Goal: Transaction & Acquisition: Purchase product/service

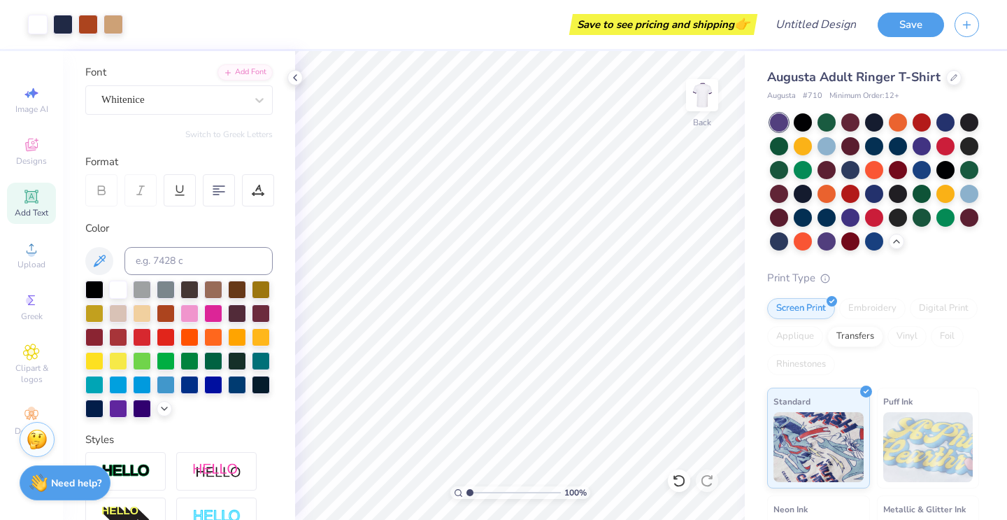
scroll to position [99, 0]
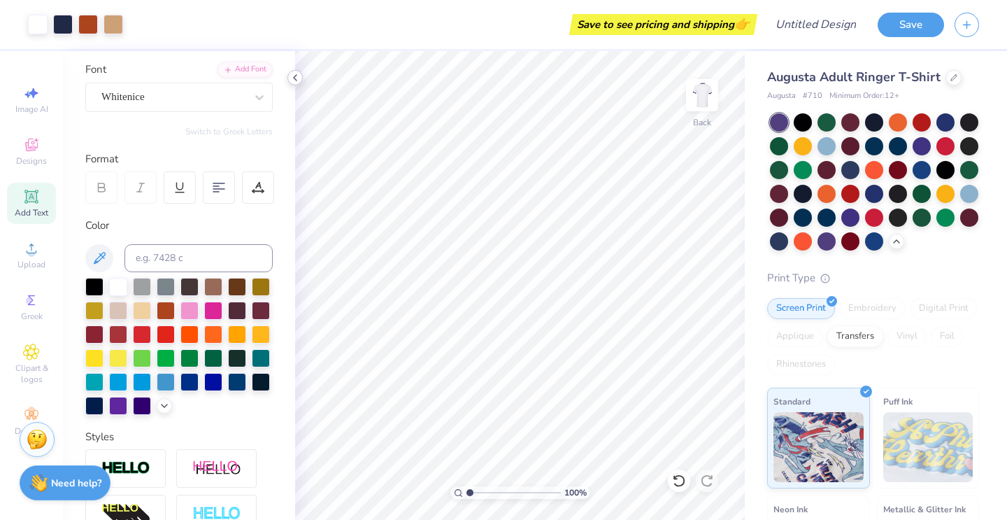
click at [300, 81] on icon at bounding box center [295, 77] width 11 height 11
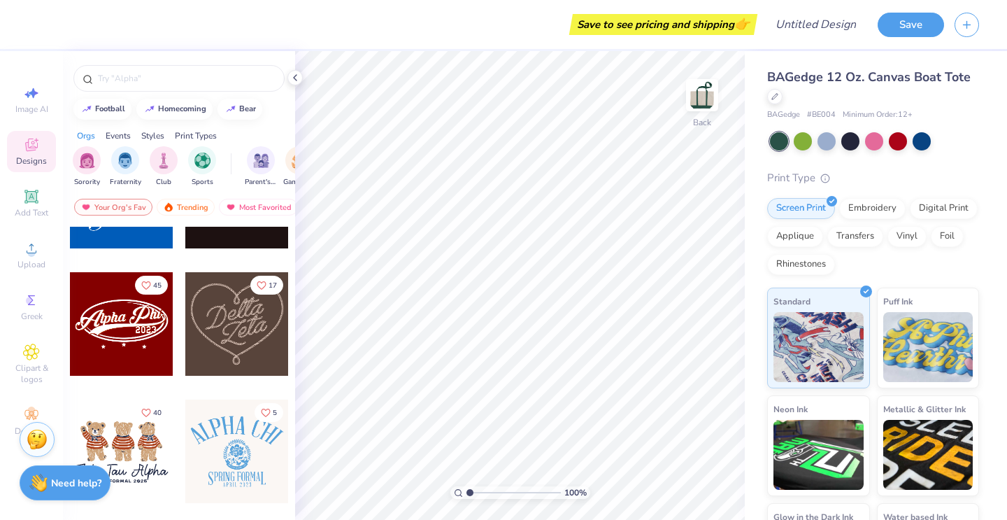
scroll to position [469, 0]
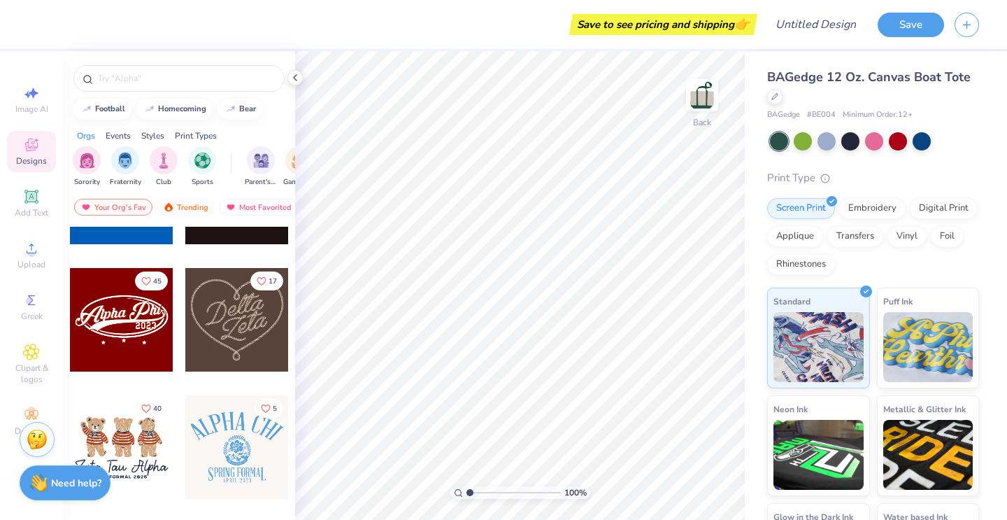
click at [230, 444] on div at bounding box center [237, 447] width 104 height 104
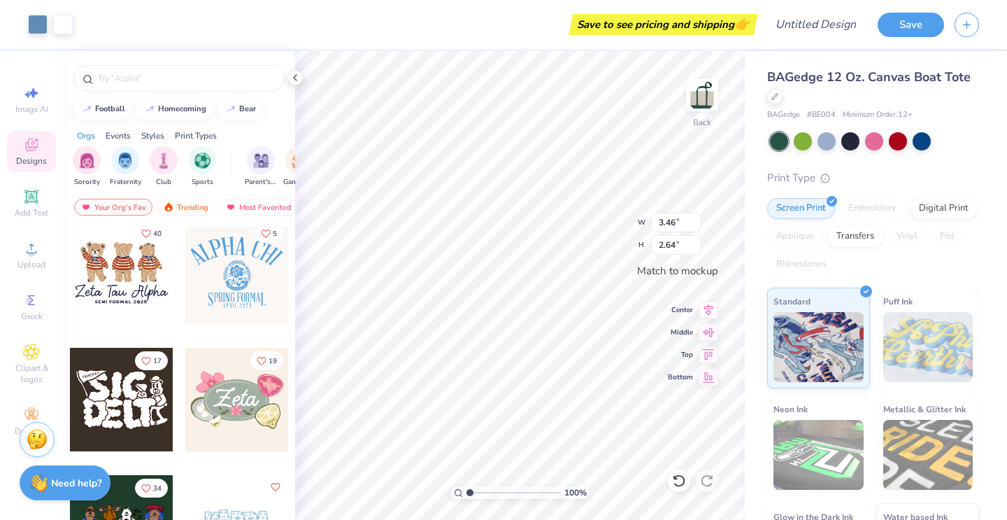
scroll to position [627, 0]
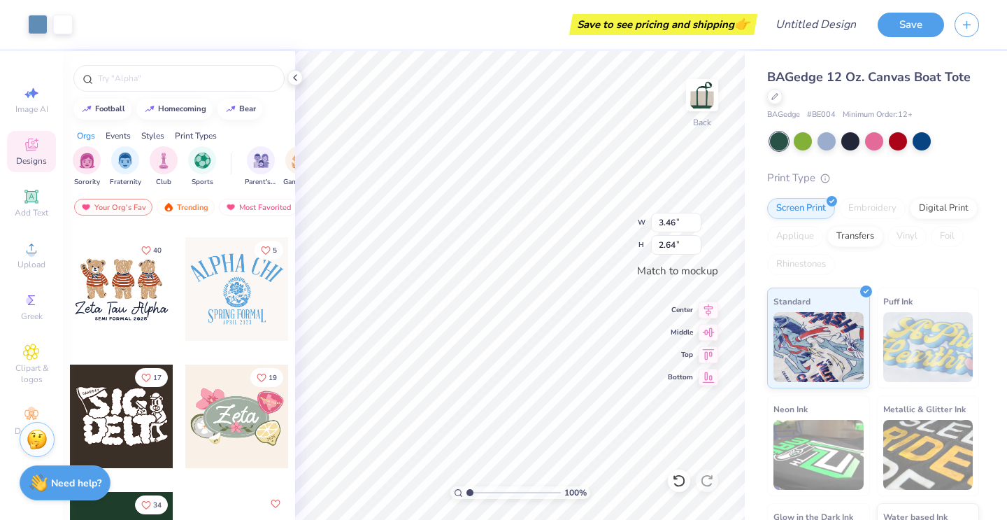
click at [150, 303] on div at bounding box center [122, 289] width 104 height 104
type input "2.34"
type input "3.47"
type input "2.35"
type input "3.46"
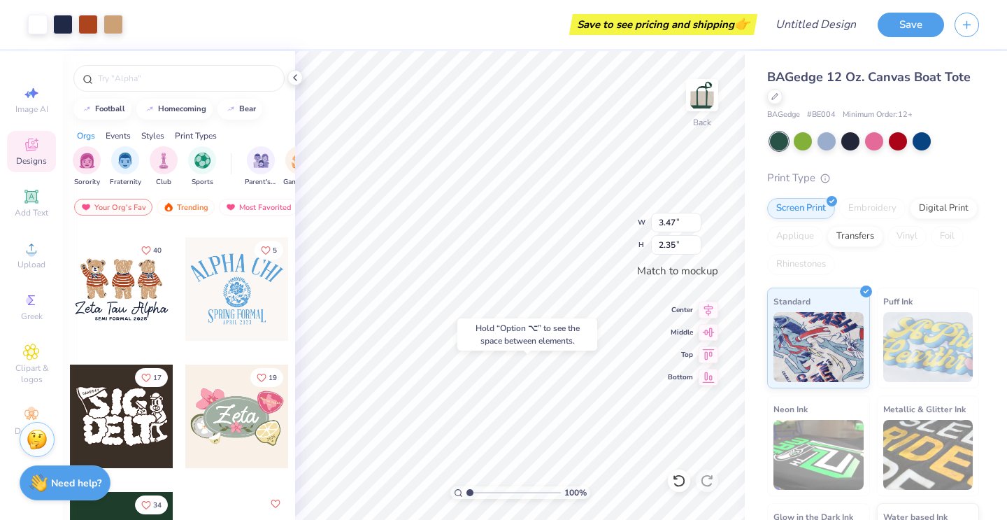
type input "2.64"
click at [830, 142] on div at bounding box center [827, 140] width 18 height 18
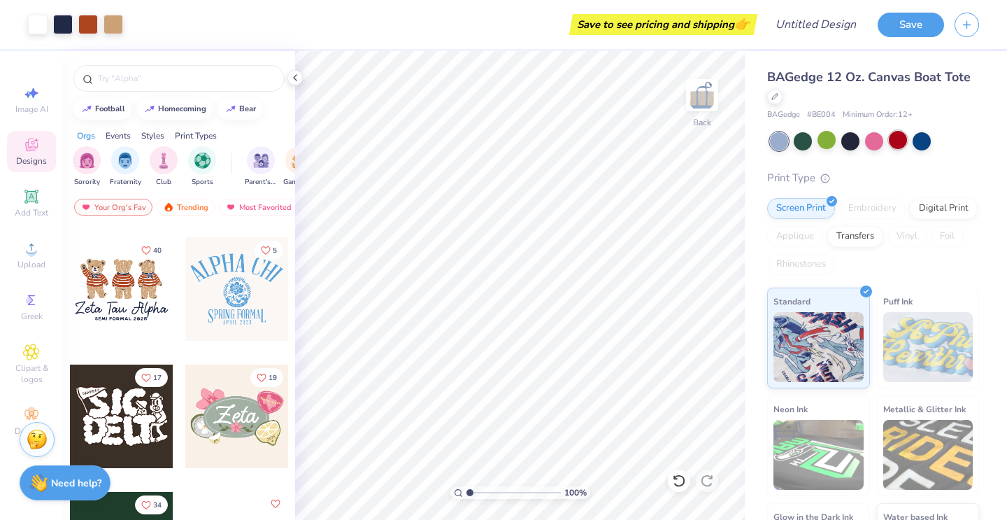
click at [893, 143] on div at bounding box center [898, 140] width 18 height 18
click at [923, 143] on div at bounding box center [922, 140] width 18 height 18
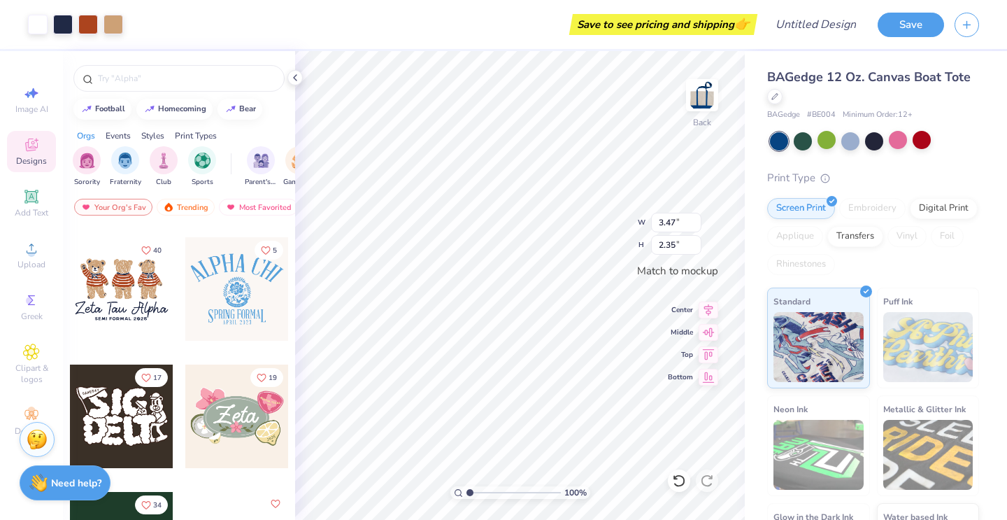
type input "3.46"
type input "2.34"
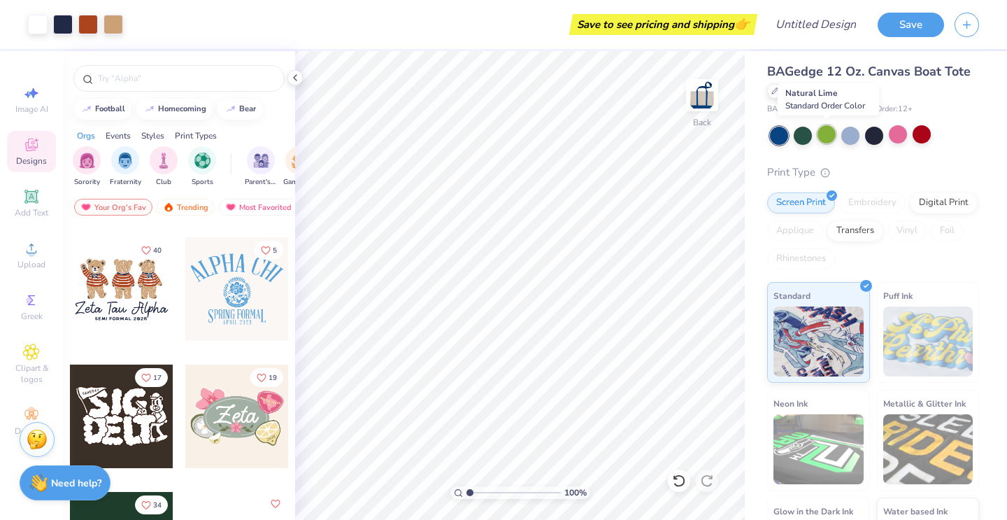
scroll to position [6, 0]
click at [867, 134] on div at bounding box center [874, 133] width 18 height 18
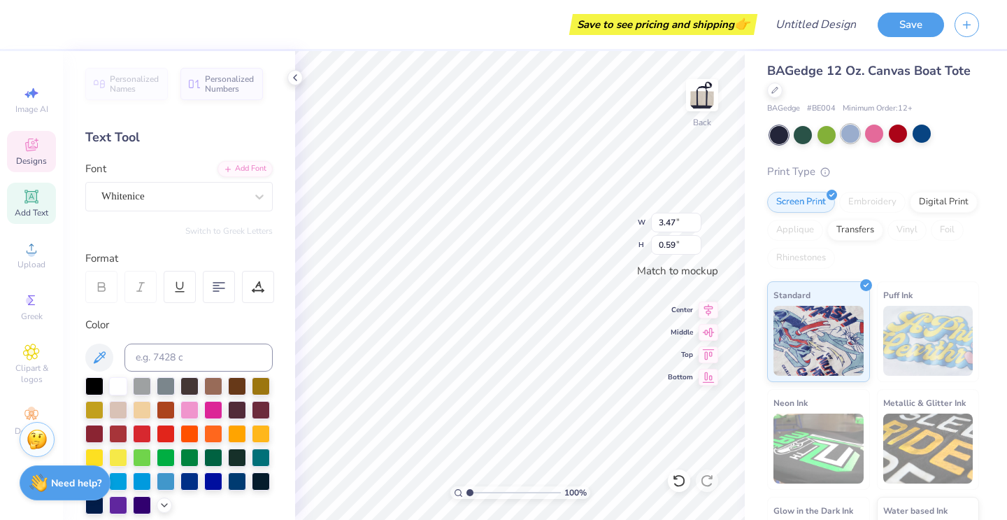
scroll to position [0, 0]
type textarea "Z"
type textarea "Phi Alpha Delta"
click at [671, 352] on span "Top" at bounding box center [680, 353] width 25 height 10
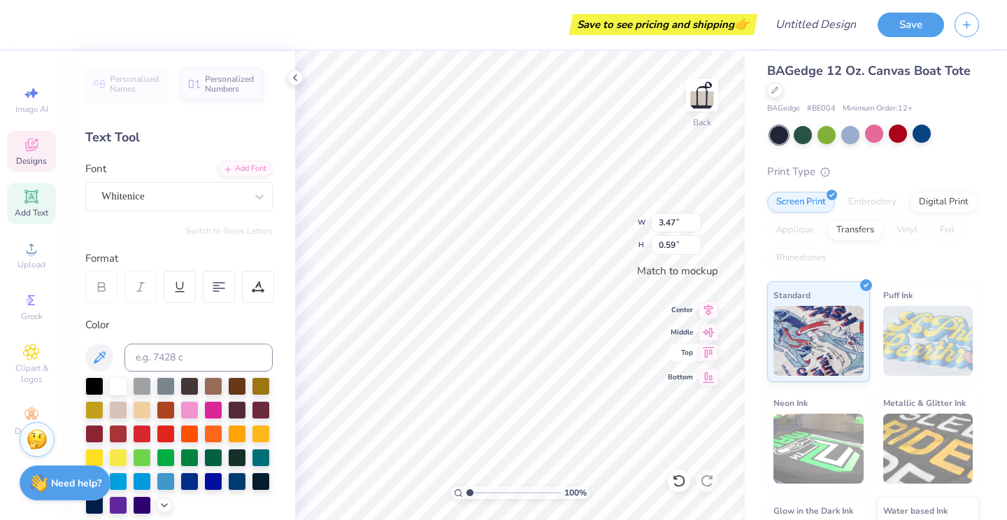
type input "3.48"
type input "0.58"
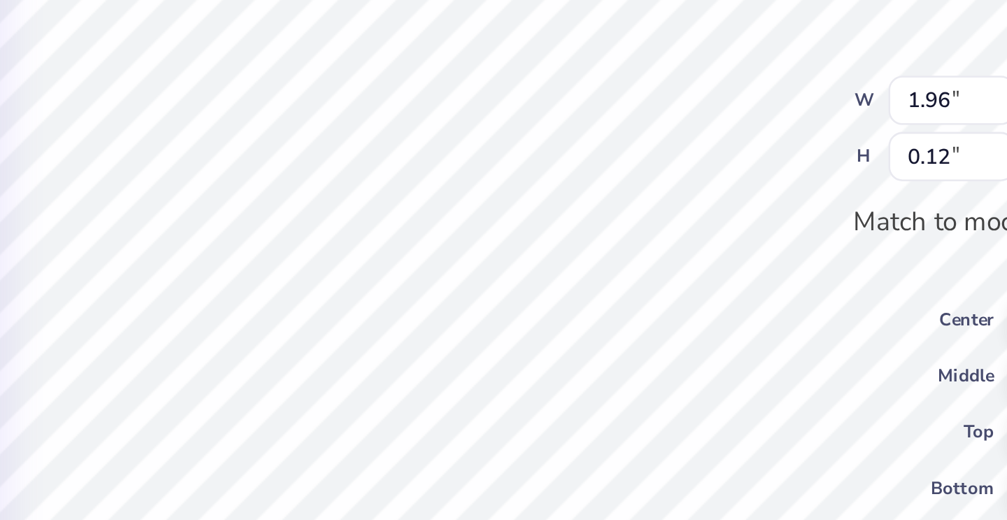
type input "3.48"
type input "0.58"
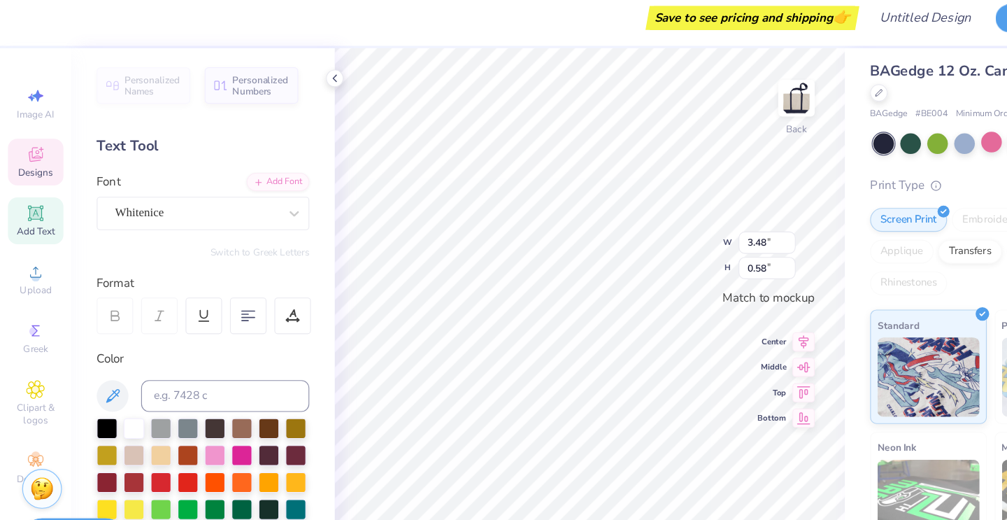
scroll to position [0, 0]
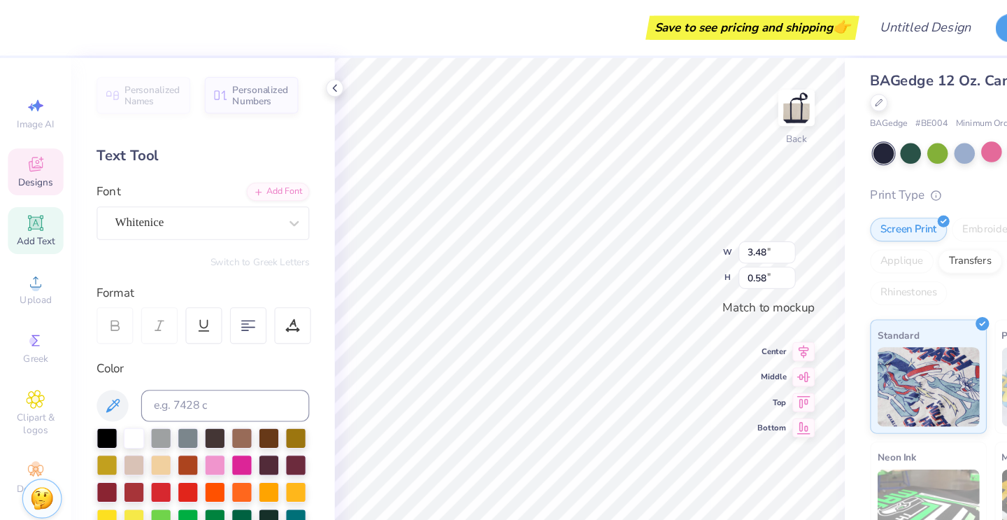
click at [764, 171] on div "BAGedge 12 Oz. Canvas Boat Tote BAGedge # BE004 Minimum Order: 12 + Print Type …" at bounding box center [876, 321] width 262 height 552
click at [765, 146] on div "BAGedge 12 Oz. Canvas Boat Tote BAGedge # BE004 Minimum Order: 12 + Print Type …" at bounding box center [876, 321] width 262 height 552
click at [759, 52] on div "BAGedge 12 Oz. Canvas Boat Tote BAGedge # BE004 Minimum Order: 12 + Print Type …" at bounding box center [876, 321] width 262 height 552
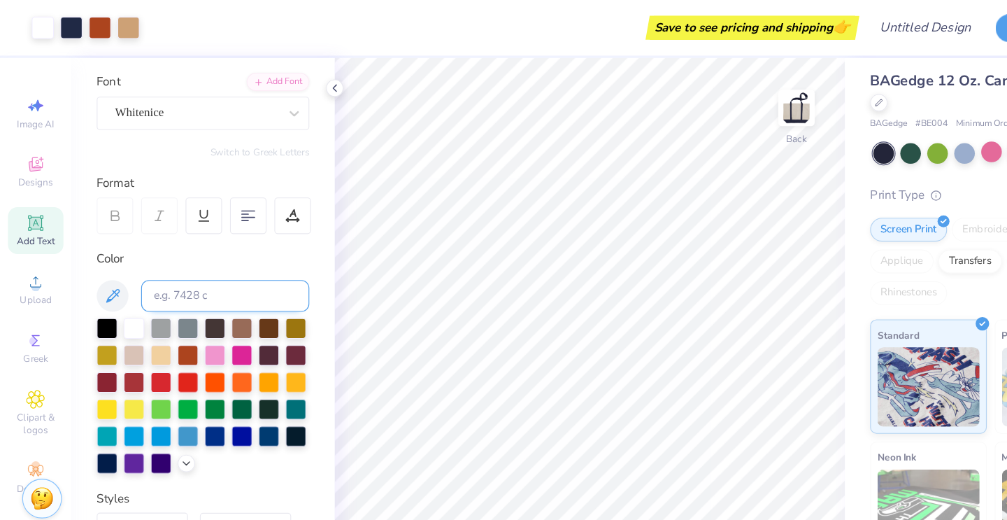
scroll to position [101, 0]
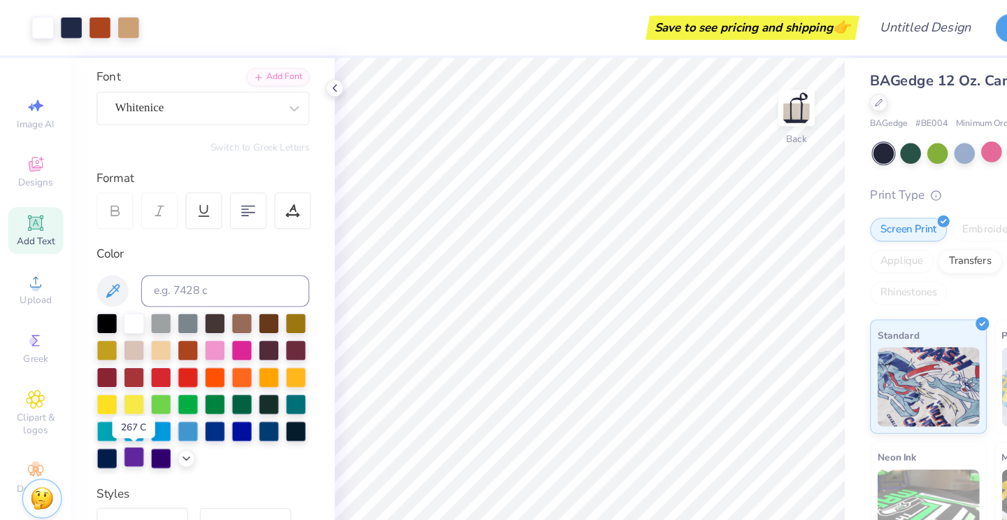
click at [117, 404] on div at bounding box center [118, 403] width 18 height 18
click at [208, 382] on div at bounding box center [213, 379] width 18 height 18
click at [145, 412] on div at bounding box center [142, 403] width 18 height 18
click at [92, 408] on div at bounding box center [94, 403] width 18 height 18
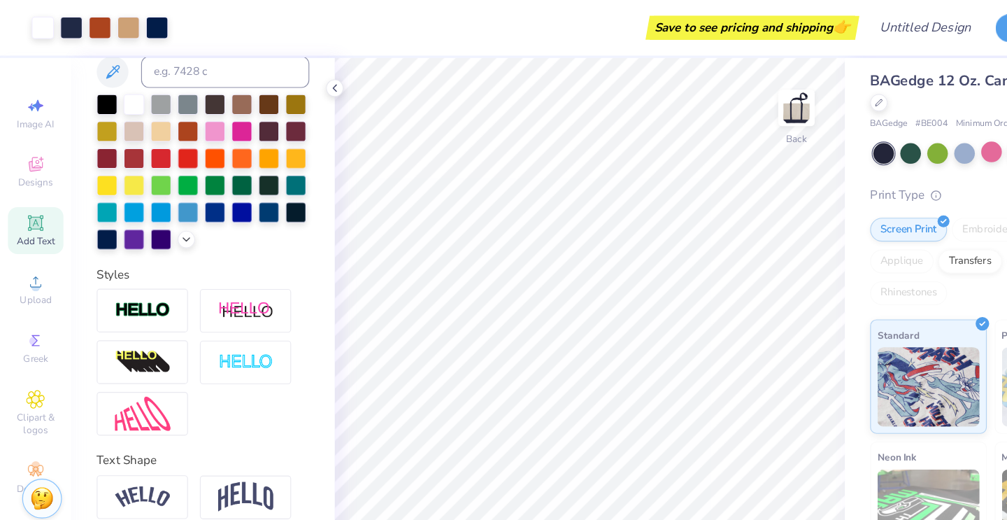
scroll to position [294, 0]
click at [160, 208] on icon at bounding box center [164, 209] width 11 height 11
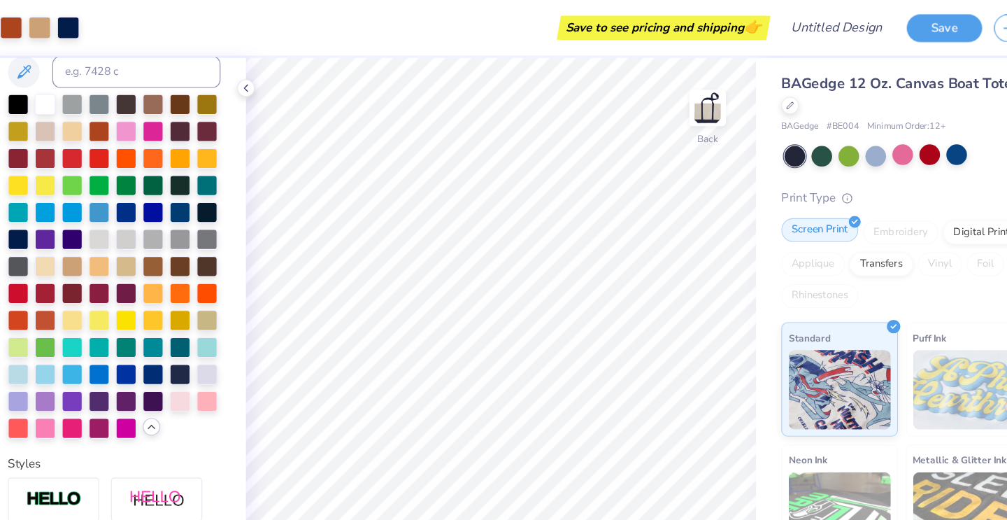
scroll to position [4, 0]
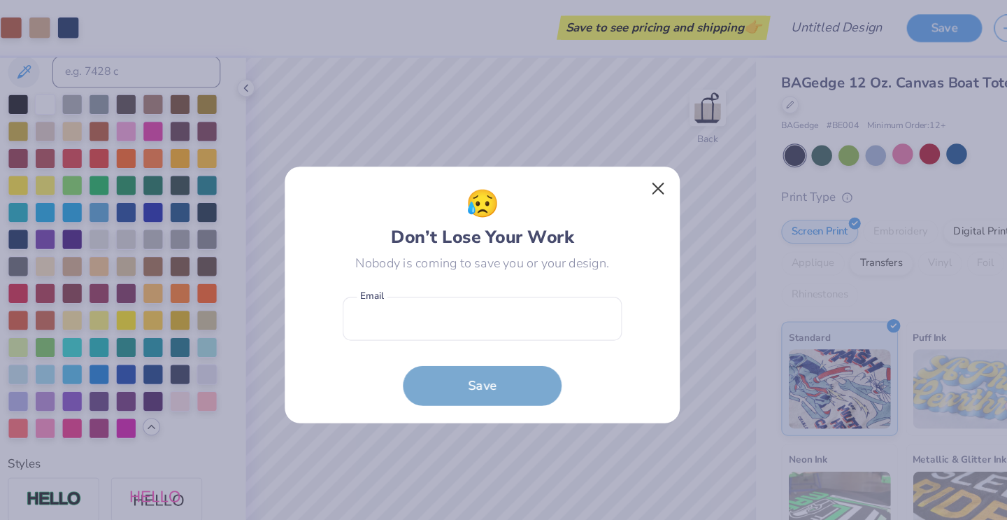
click at [645, 164] on button "Close" at bounding box center [658, 166] width 27 height 27
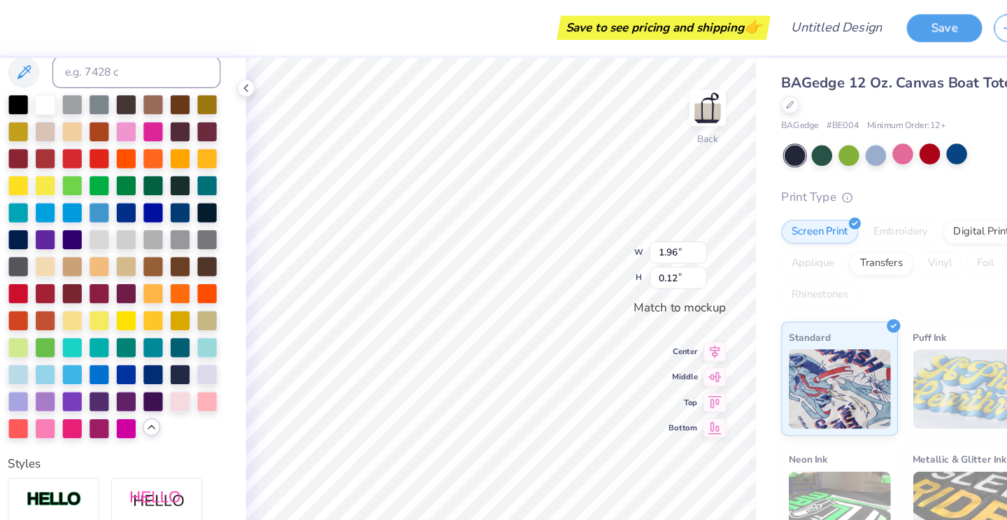
scroll to position [0, 0]
type textarea "S"
type textarea "pre-law fraternity"
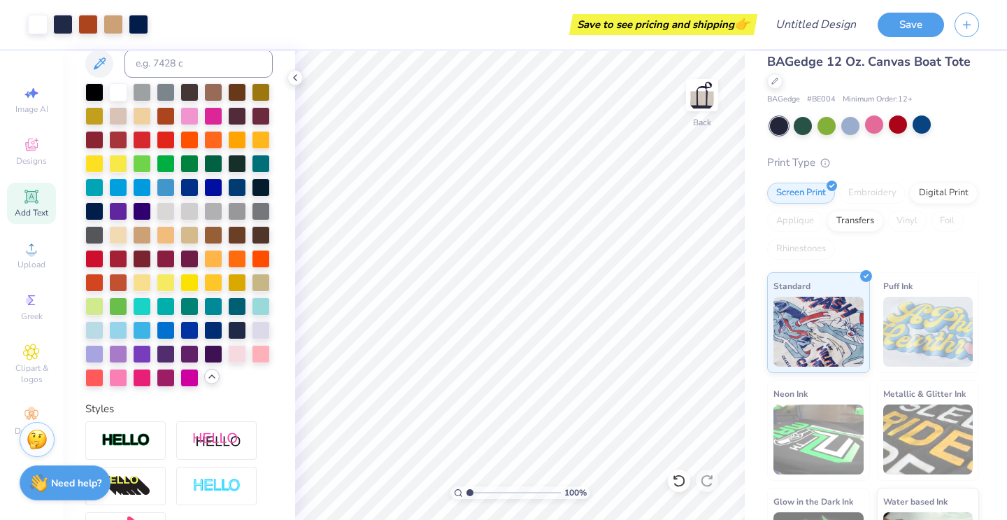
scroll to position [17, 0]
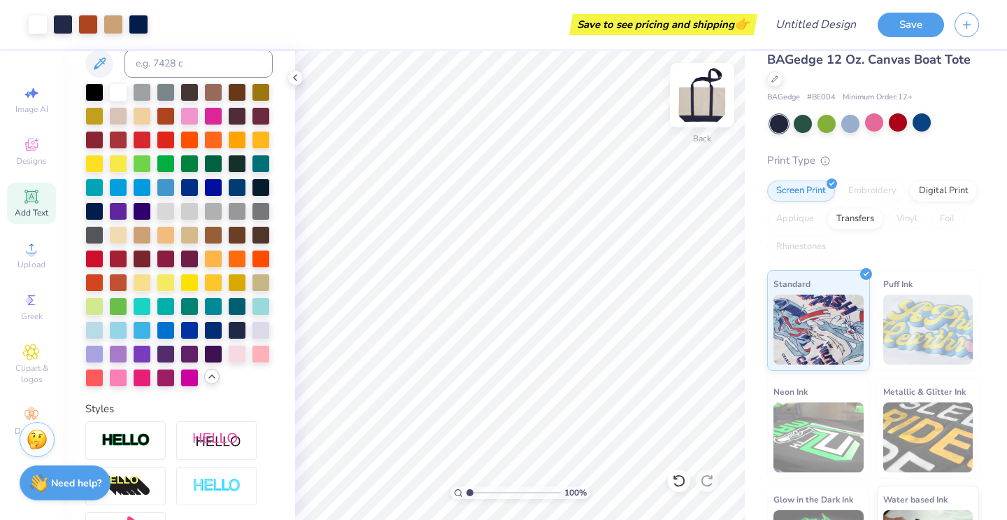
click at [705, 100] on img at bounding box center [702, 95] width 56 height 56
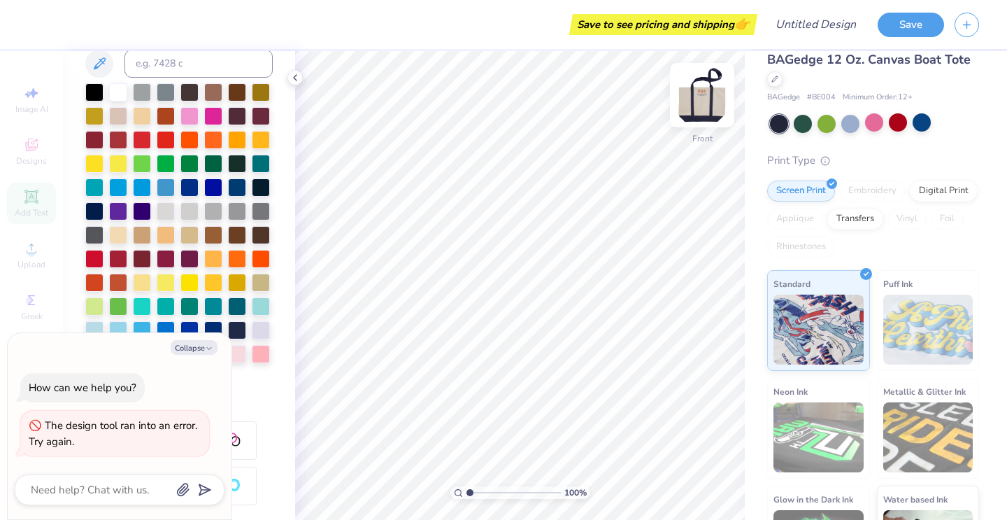
click at [697, 106] on img at bounding box center [702, 95] width 56 height 56
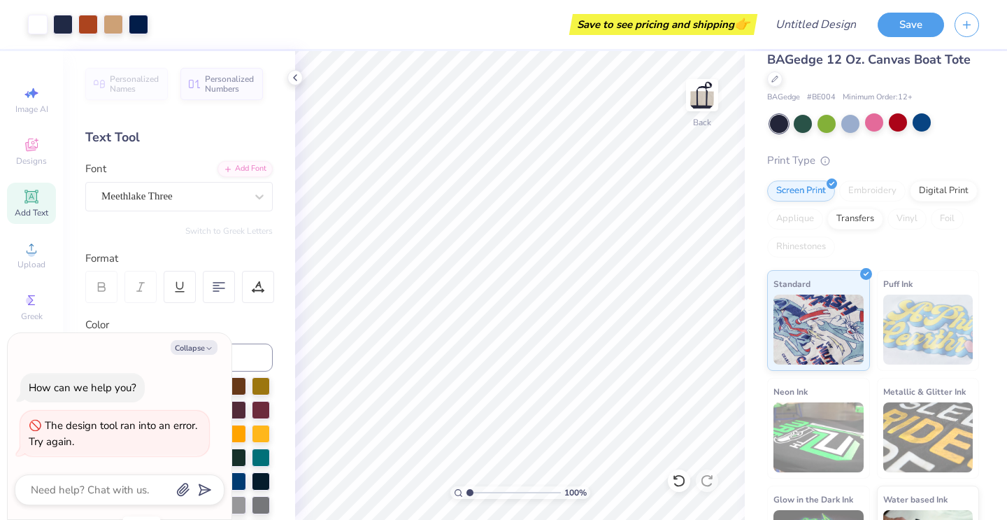
scroll to position [0, 0]
click at [155, 204] on div at bounding box center [173, 196] width 144 height 19
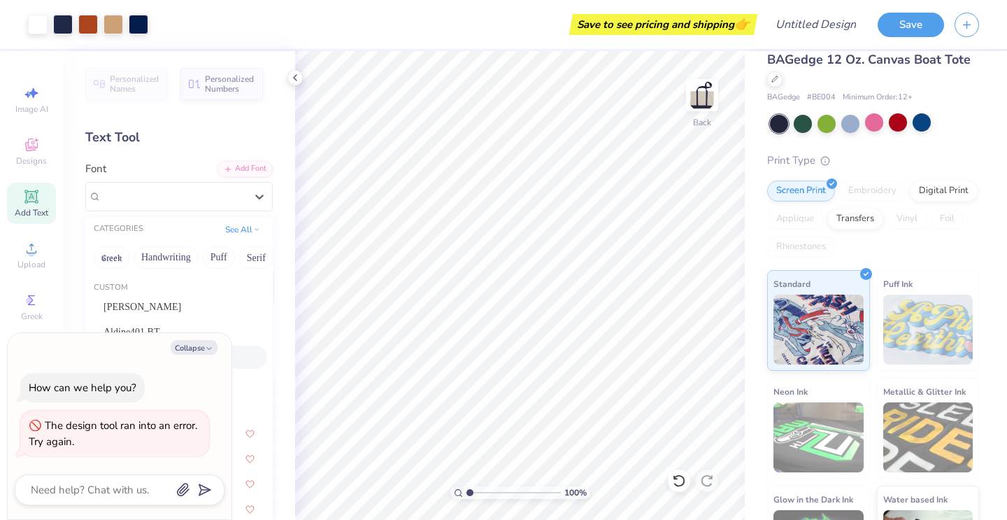
click at [175, 165] on div "Font option Meethlake Three selected, 3 of 315. 315 results available. Use Up a…" at bounding box center [178, 186] width 187 height 50
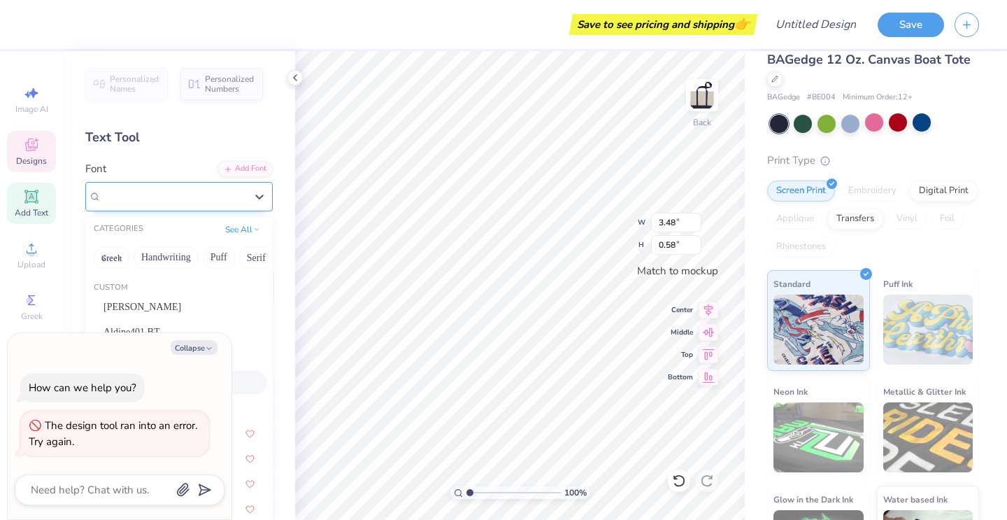
click at [205, 207] on div "Whitenice" at bounding box center [178, 196] width 187 height 29
click at [207, 348] on icon "button" at bounding box center [209, 348] width 8 height 8
type textarea "x"
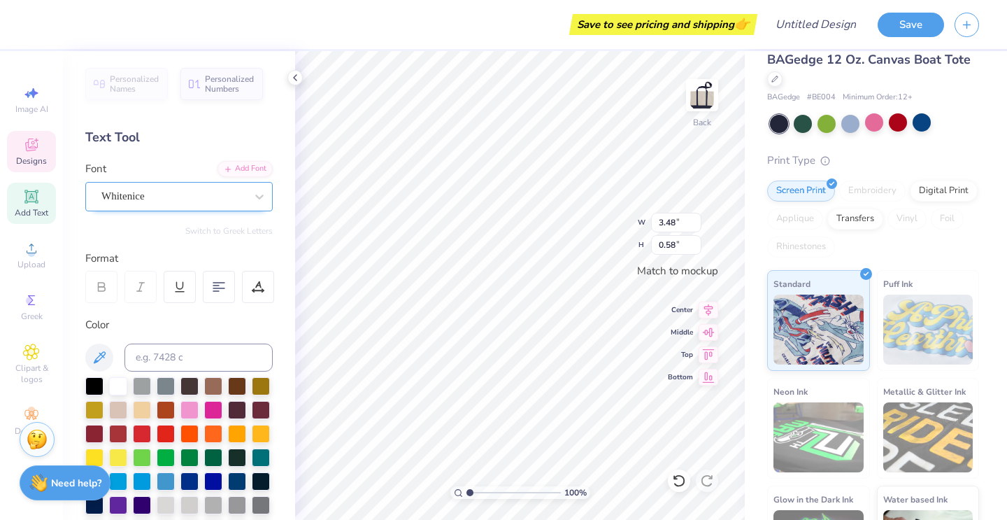
click at [176, 196] on div "Whitenice" at bounding box center [173, 196] width 147 height 22
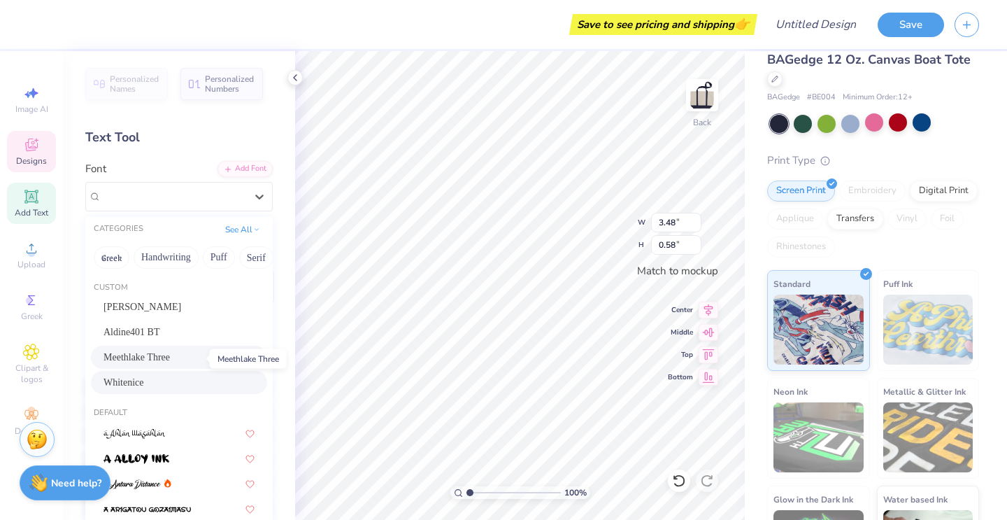
click at [170, 354] on span "Meethlake Three" at bounding box center [137, 357] width 66 height 15
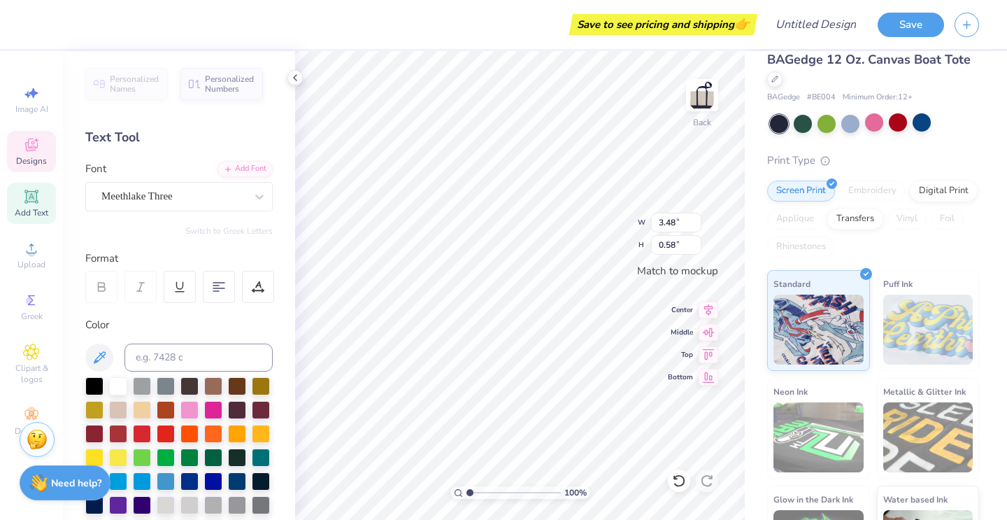
type input "3.46"
type input "0.27"
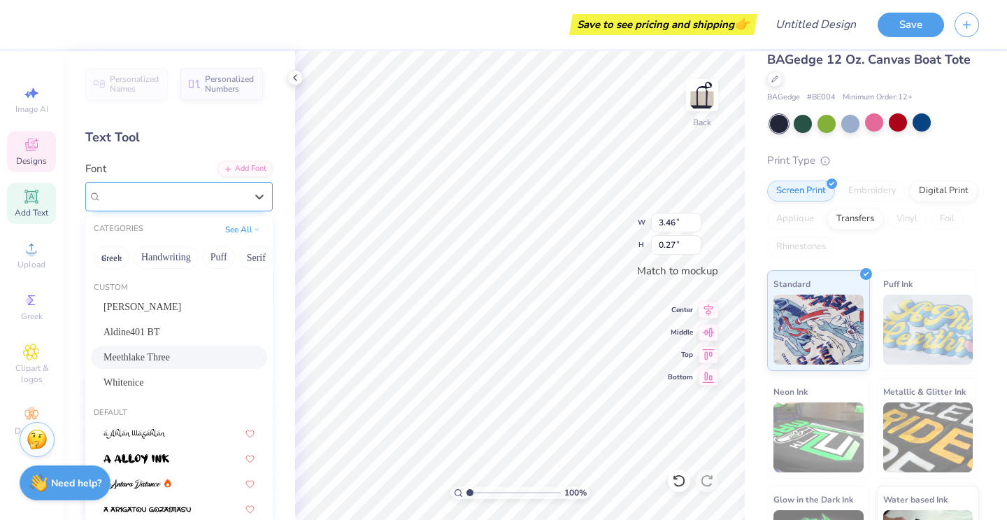
click at [215, 197] on div "Meethlake Three" at bounding box center [173, 196] width 147 height 22
click at [188, 313] on div "[PERSON_NAME]" at bounding box center [179, 306] width 151 height 15
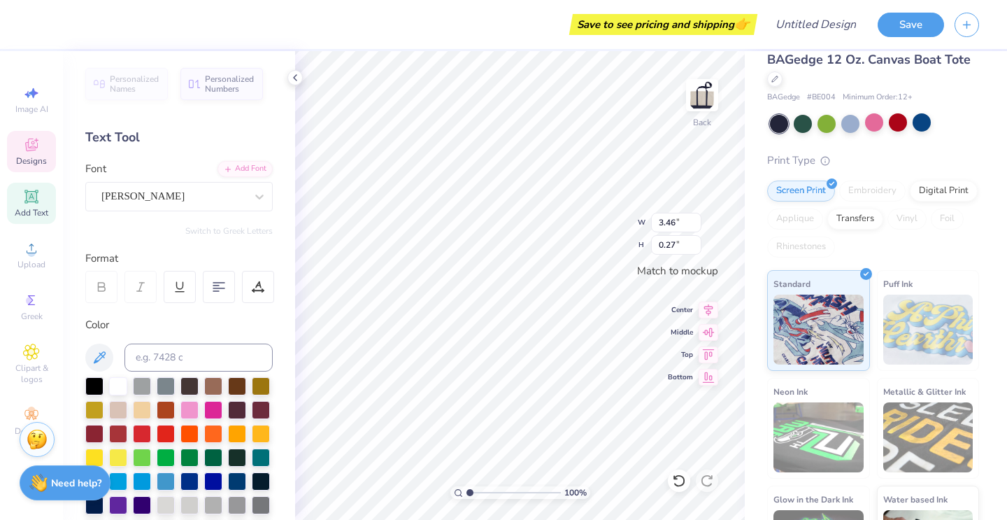
type input "1.70"
type input "0.35"
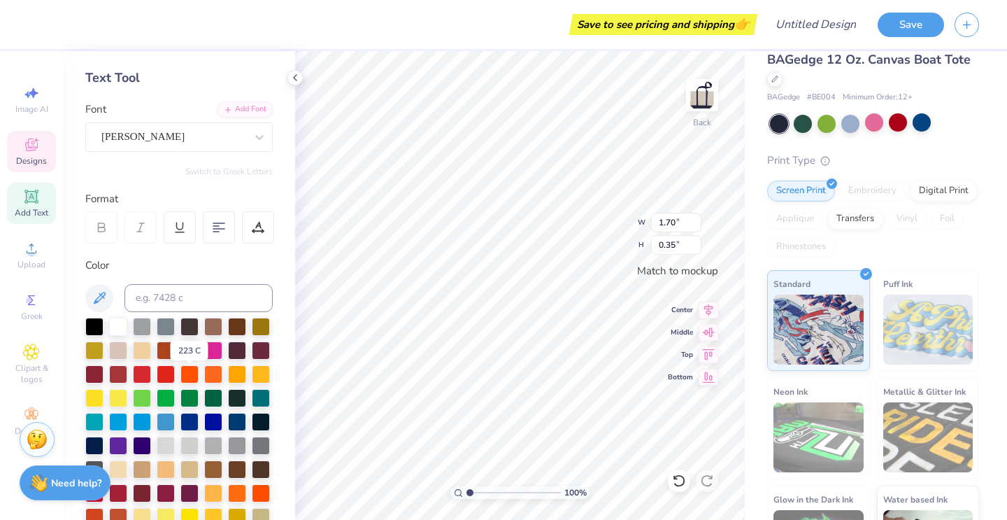
scroll to position [99, 0]
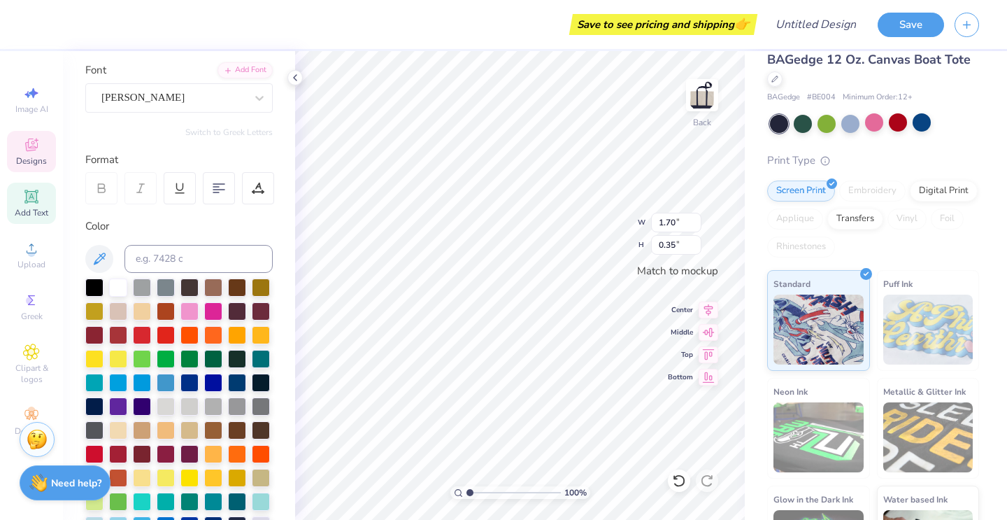
click at [239, 114] on div "Personalized Names Personalized Numbers Text Tool Add Font Font [PERSON_NAME] S…" at bounding box center [179, 285] width 232 height 469
click at [239, 107] on div "[PERSON_NAME]" at bounding box center [173, 98] width 147 height 22
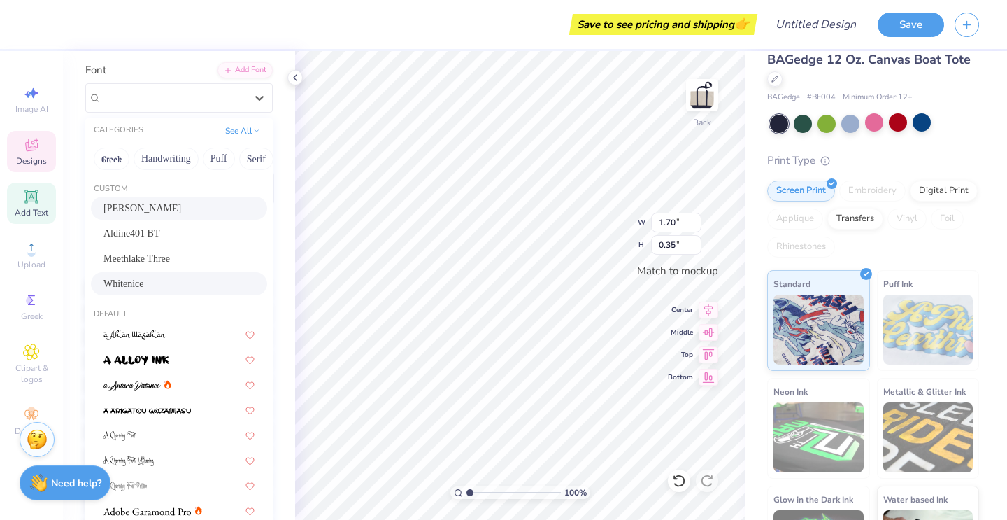
click at [180, 288] on div "Whitenice" at bounding box center [179, 283] width 151 height 15
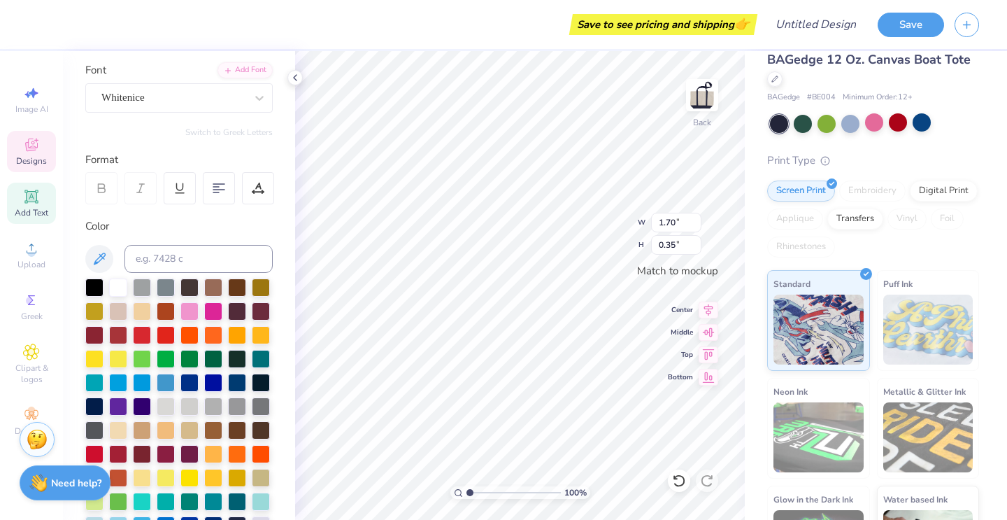
type input "2.45"
type input "0.40"
type input "2.69"
type input "0.45"
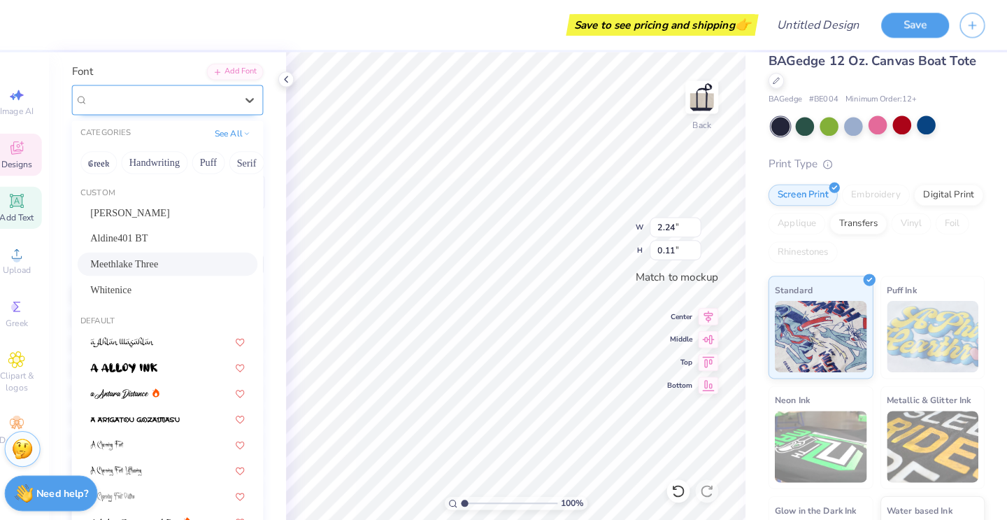
click at [173, 91] on span "Meethlake Three" at bounding box center [136, 98] width 71 height 16
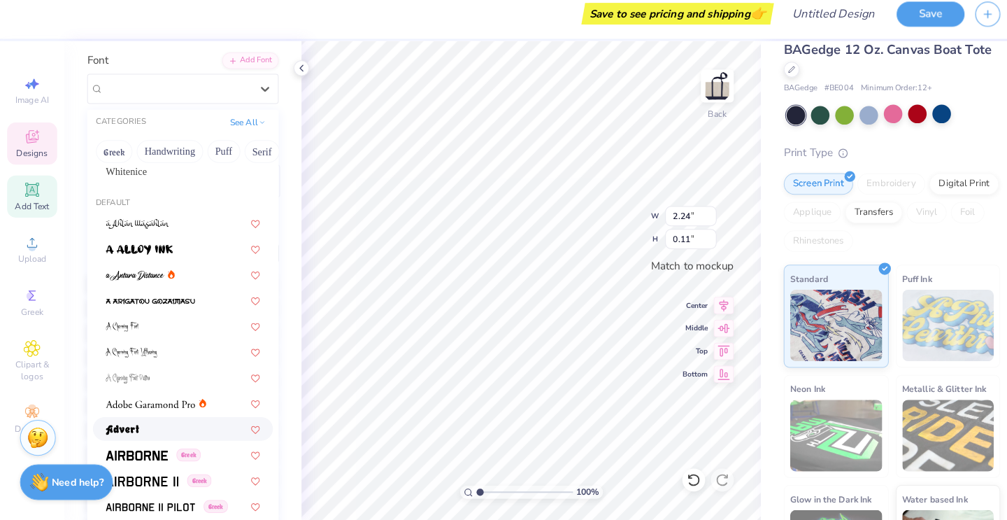
scroll to position [299, 0]
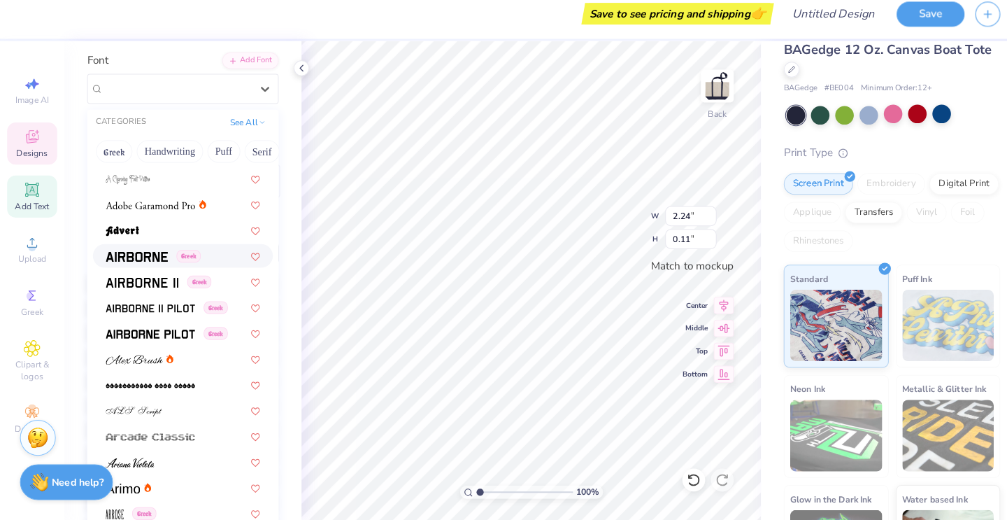
click at [161, 257] on img at bounding box center [134, 262] width 61 height 10
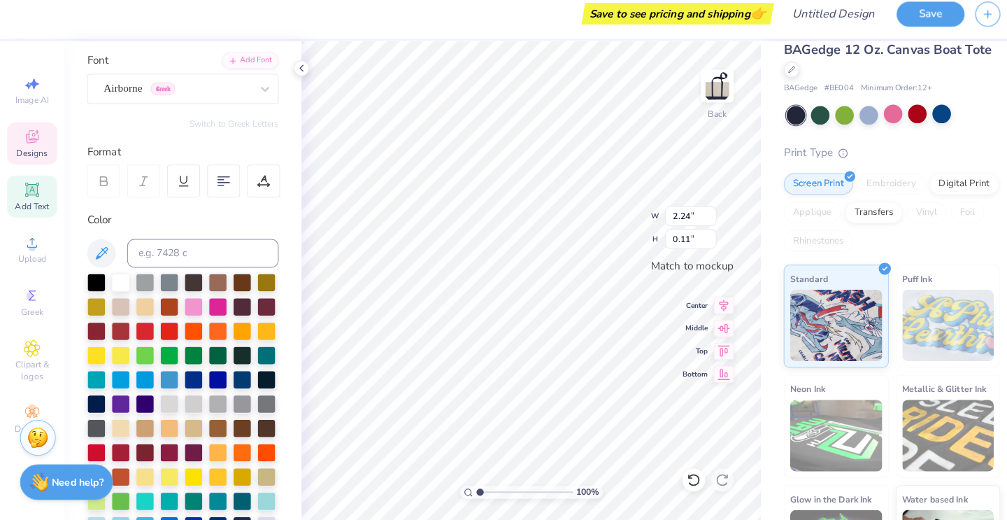
type input "2.01"
type input "0.12"
click at [151, 87] on div "Airborne Greek" at bounding box center [173, 98] width 147 height 22
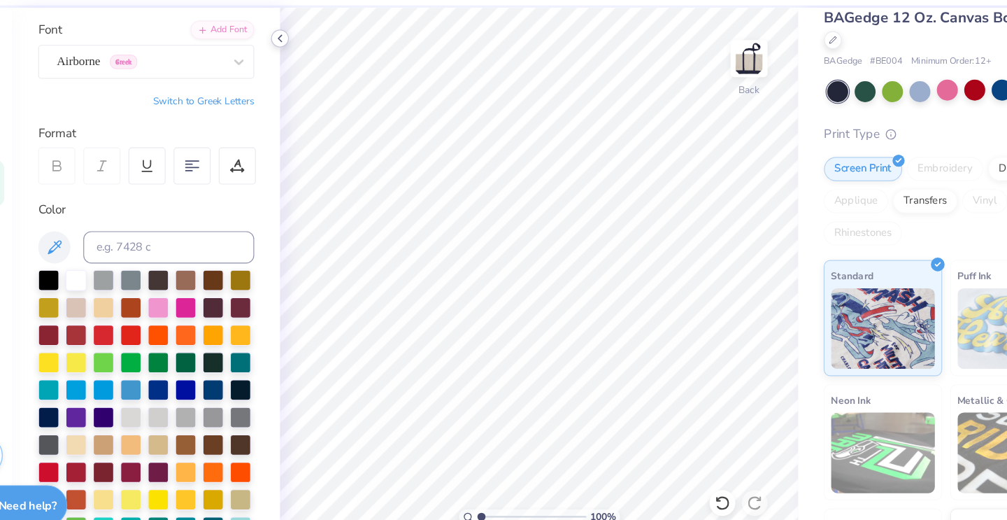
click at [290, 72] on icon at bounding box center [295, 77] width 11 height 11
click at [457, 1] on div "Save to see pricing and shipping 👉" at bounding box center [456, 24] width 595 height 49
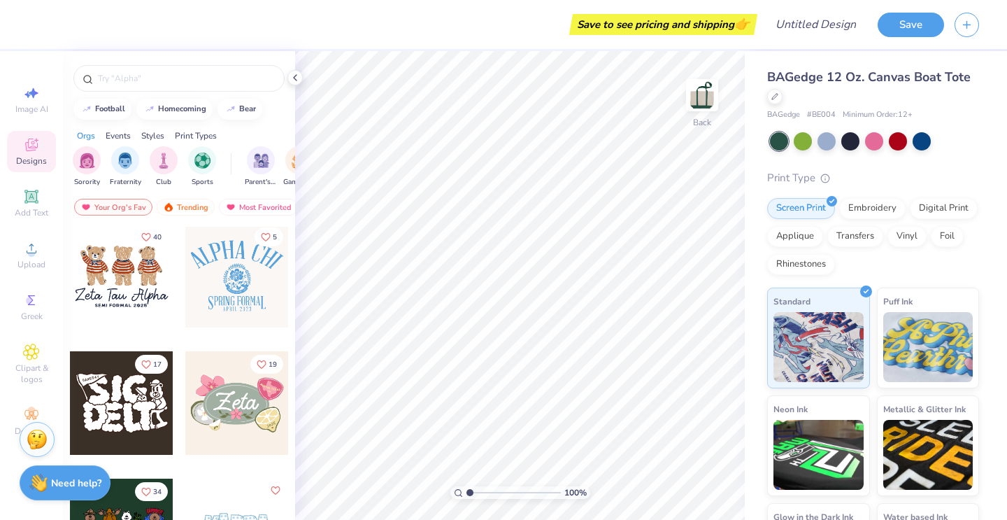
scroll to position [723, 0]
